Goal: Transaction & Acquisition: Book appointment/travel/reservation

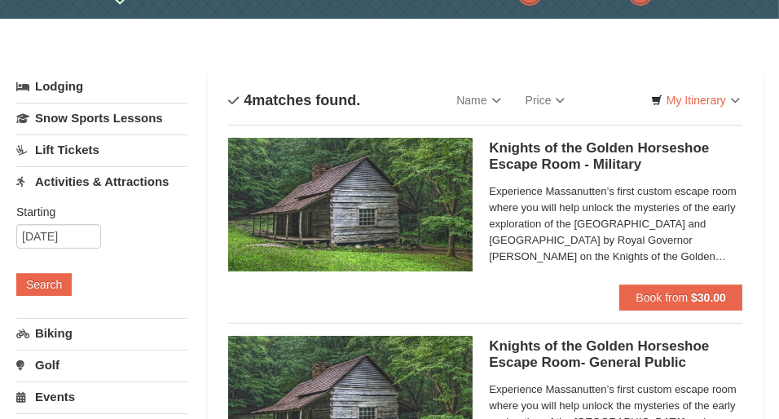
scroll to position [81, 0]
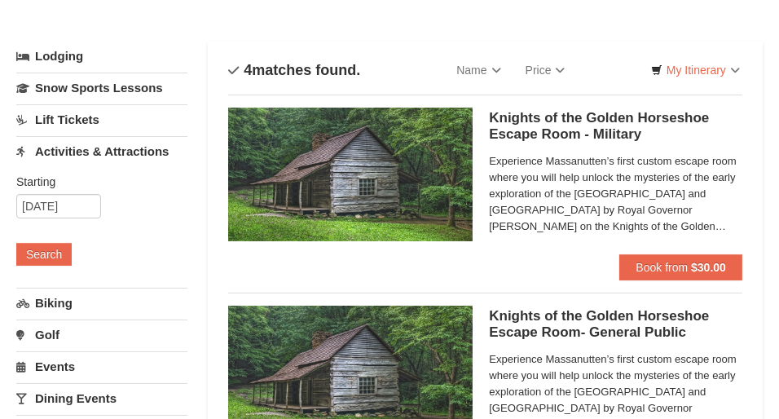
click at [636, 217] on span "Experience Massanutten’s first custom escape room where you will help unlock th…" at bounding box center [615, 193] width 253 height 81
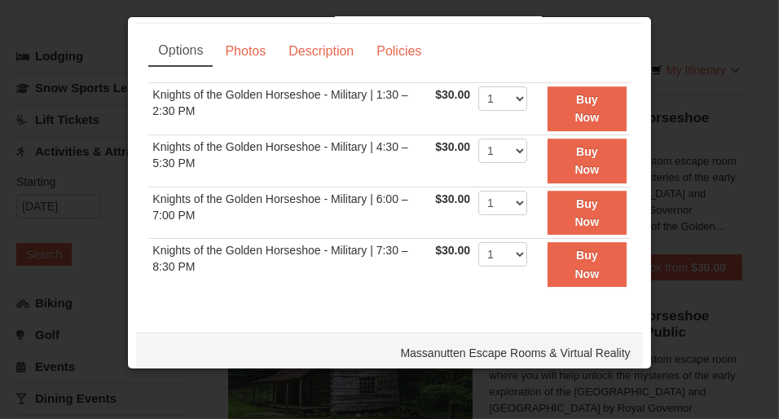
scroll to position [0, 0]
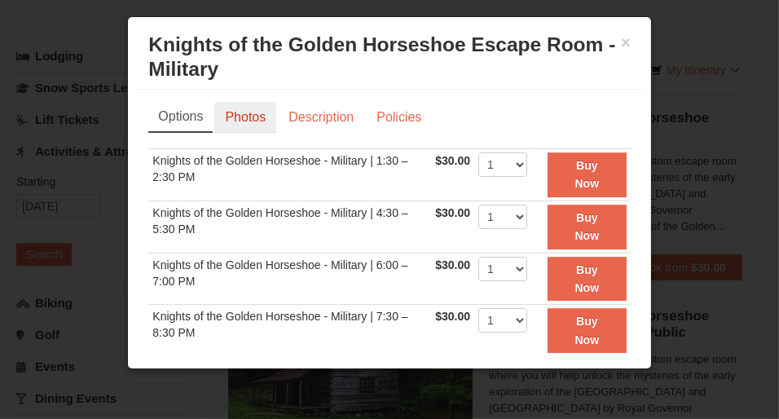
click at [255, 133] on link "Photos" at bounding box center [245, 117] width 62 height 31
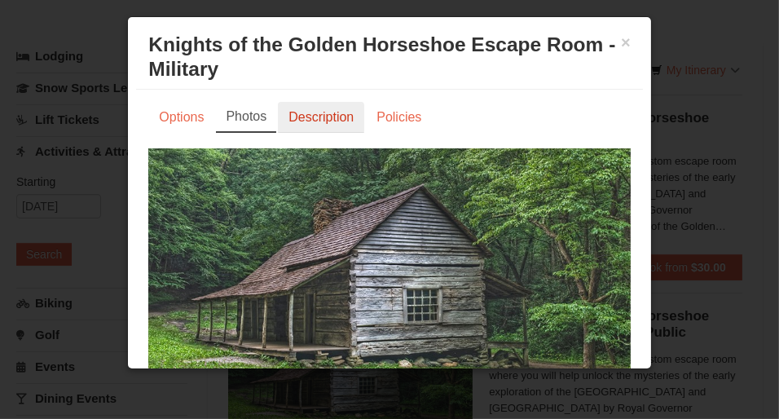
click at [328, 133] on link "Description" at bounding box center [321, 117] width 86 height 31
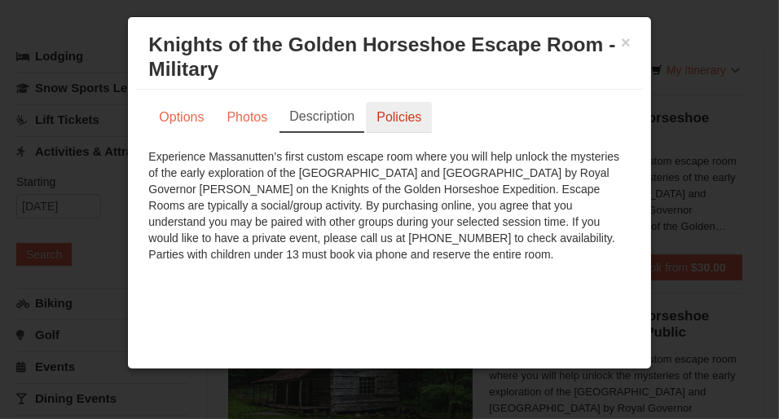
click at [407, 130] on link "Policies" at bounding box center [399, 117] width 66 height 31
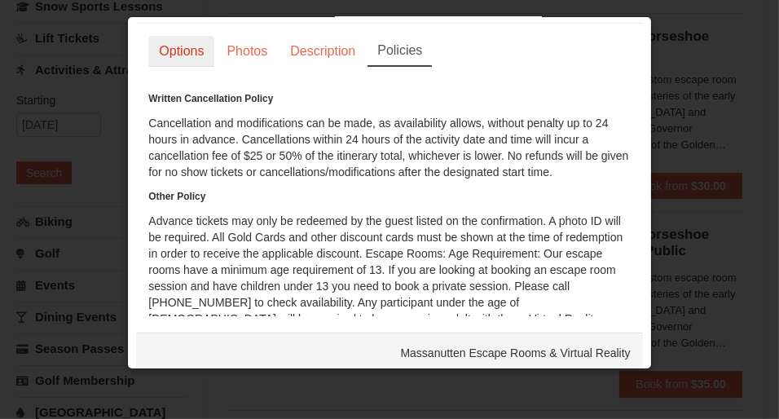
click at [186, 67] on link "Options" at bounding box center [181, 51] width 66 height 31
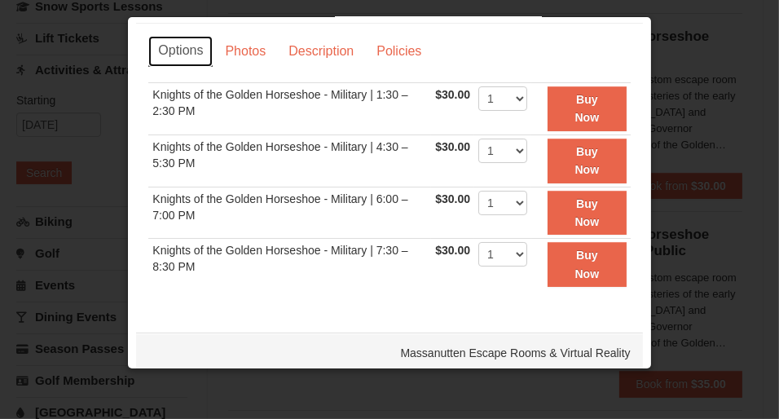
scroll to position [33, 0]
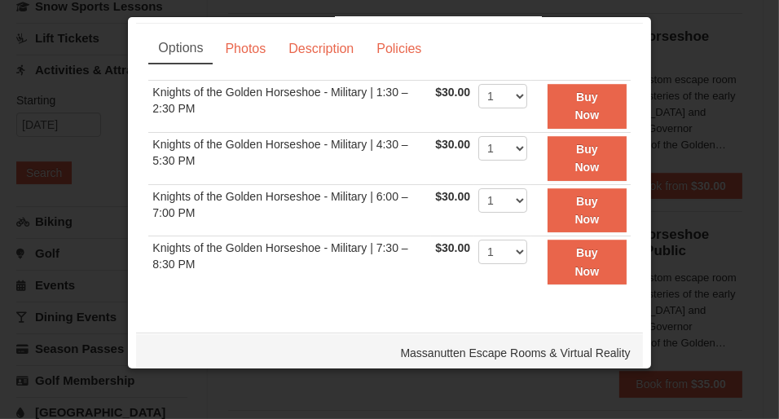
click at [693, 178] on div at bounding box center [389, 209] width 779 height 419
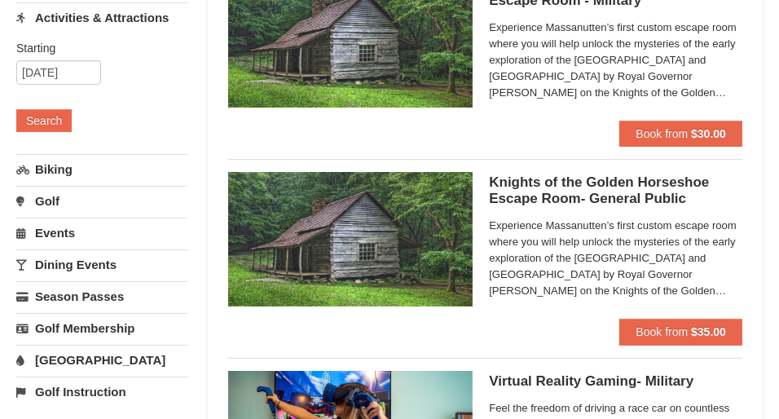
scroll to position [244, 0]
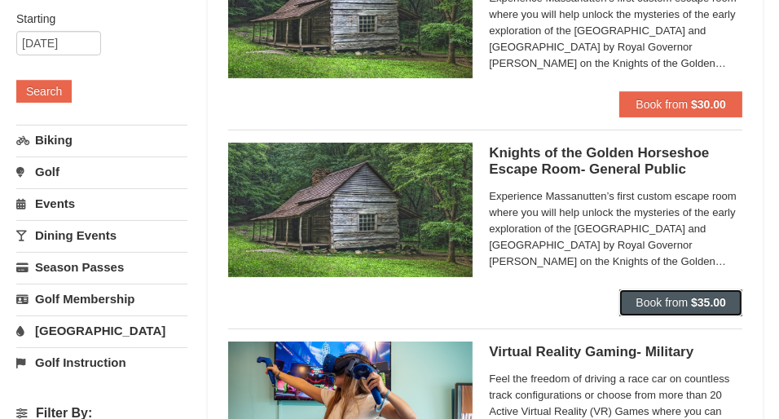
click at [679, 302] on span "Book from" at bounding box center [662, 302] width 52 height 13
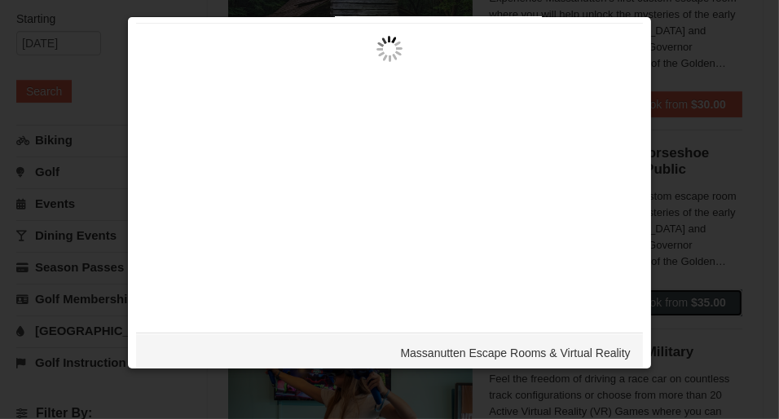
scroll to position [0, 0]
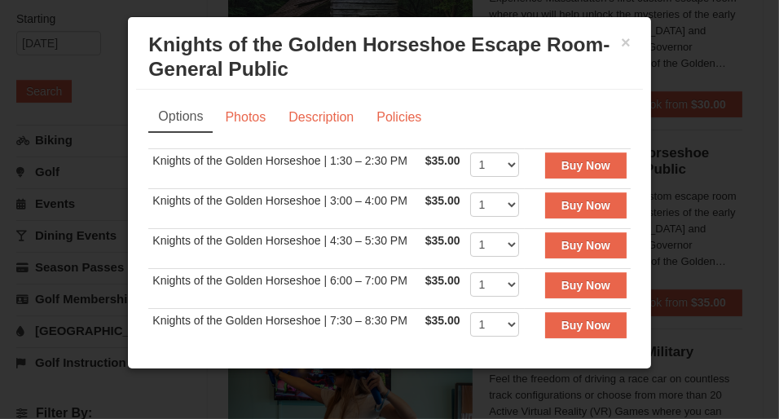
click at [668, 54] on div at bounding box center [389, 209] width 779 height 419
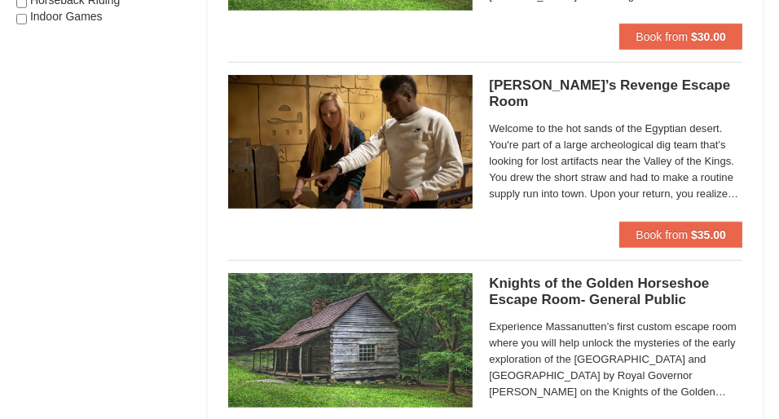
scroll to position [1141, 0]
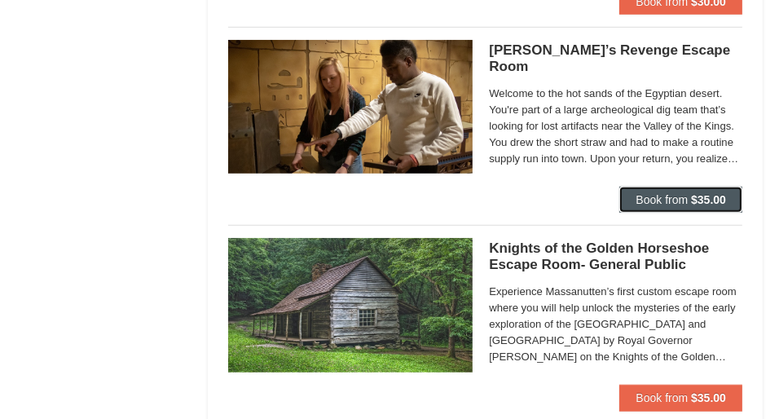
click at [665, 196] on span "Book from" at bounding box center [662, 199] width 52 height 13
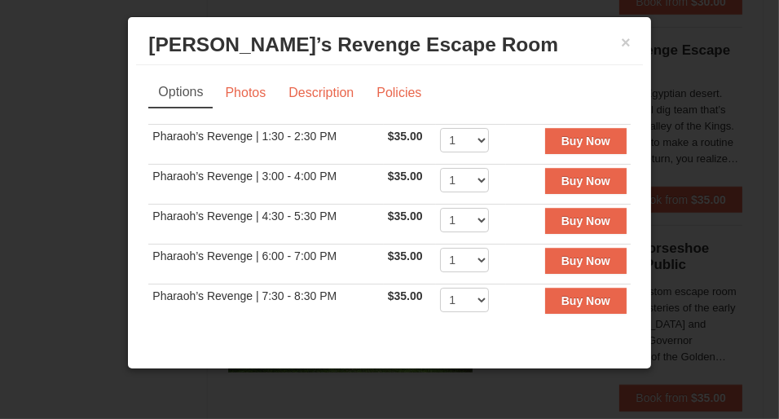
scroll to position [0, 0]
click at [722, 58] on div at bounding box center [389, 209] width 779 height 419
